Goal: Check status: Check status

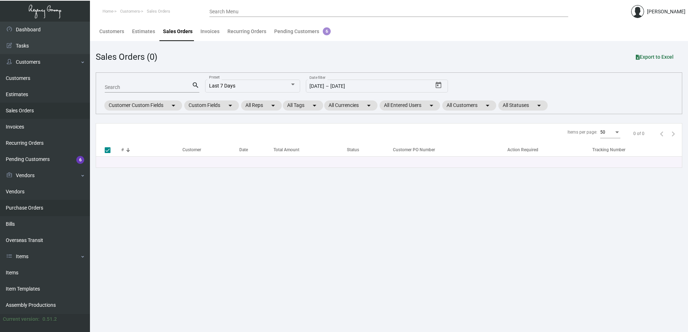
click at [44, 208] on link "Purchase Orders" at bounding box center [45, 208] width 90 height 16
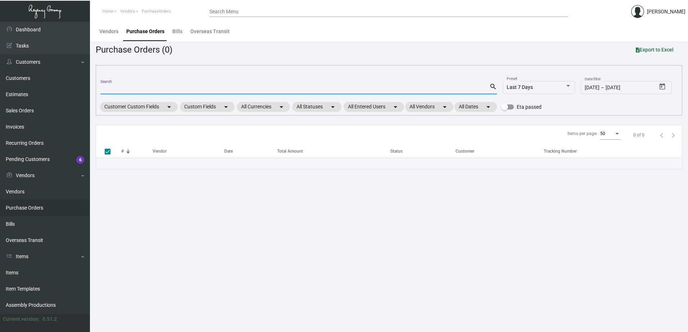
click at [121, 88] on input "Search" at bounding box center [294, 89] width 389 height 6
paste input "100724"
type input "100724"
checkbox input "false"
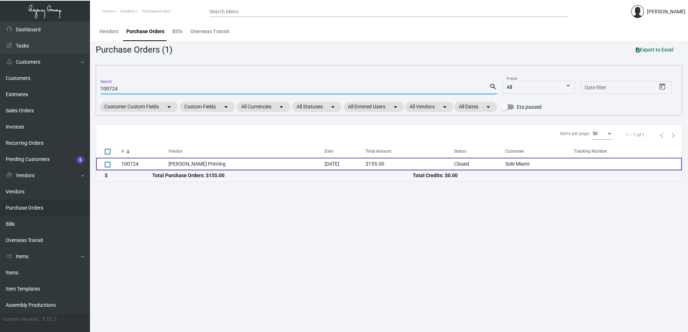
click at [128, 164] on td "100724" at bounding box center [144, 164] width 47 height 13
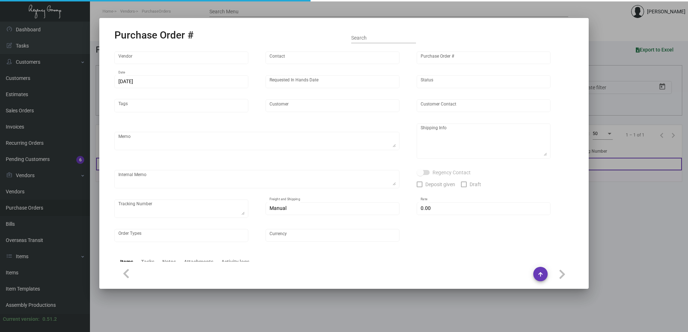
type input "[PERSON_NAME] Printing"
type input "[PERSON_NAME]"
type input "100724"
type input "[DATE]"
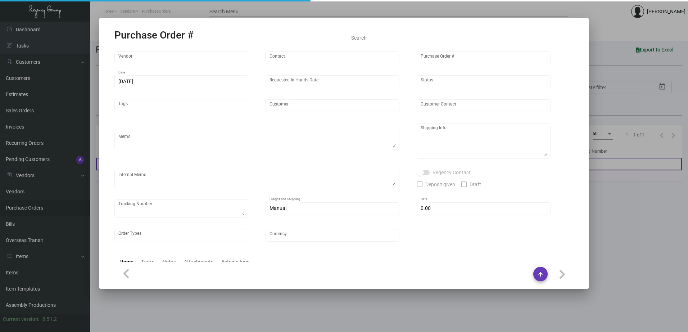
type input "Sole Miami"
type input "[PERSON_NAME]"
type textarea "PLEASE SEND PDF PROOFS TO OUR ART TEAM ; [EMAIL_ADDRESS][DOMAIN_NAME] WITH ME I…"
type textarea "Sole Miami - [PERSON_NAME] [STREET_ADDRESS][PERSON_NAME]"
type textarea "9.13 - Proofs sent over; APPROVED."
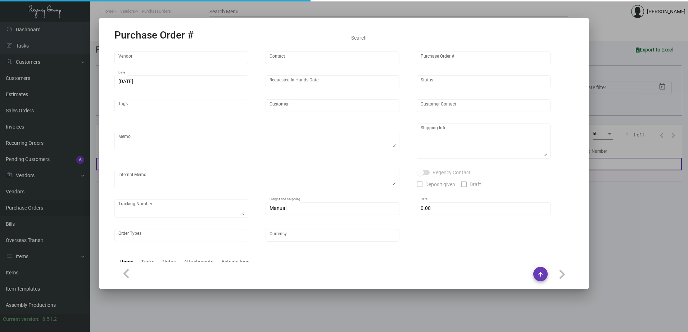
type input "$ 0.00"
type input "United States Dollar $"
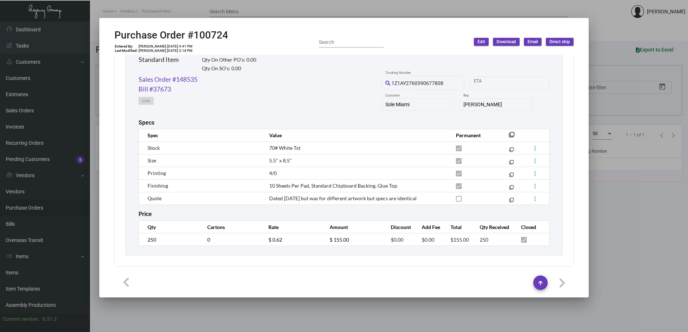
scroll to position [364, 0]
